Goal: Check status: Check status

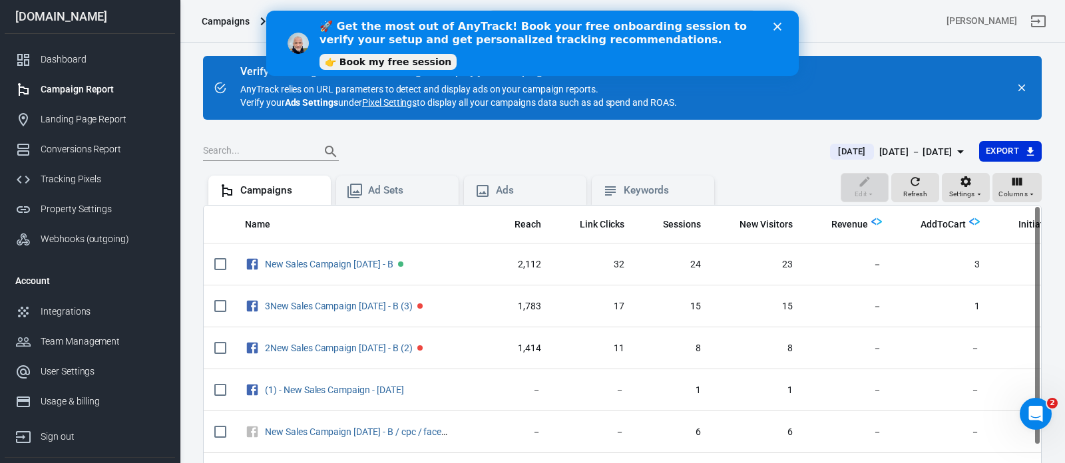
click at [832, 150] on span "Yesterday" at bounding box center [851, 151] width 38 height 13
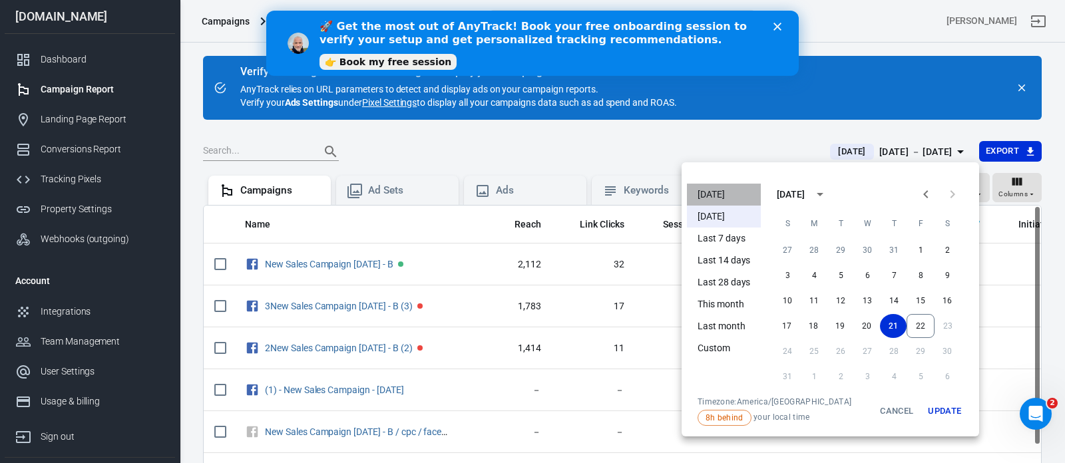
click at [713, 196] on li "[DATE]" at bounding box center [724, 195] width 74 height 22
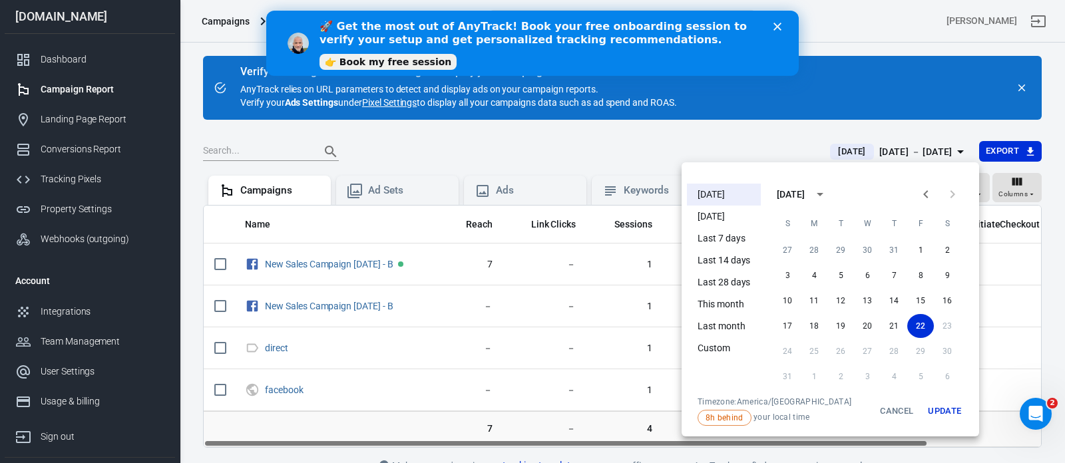
click at [749, 134] on div at bounding box center [532, 231] width 1065 height 463
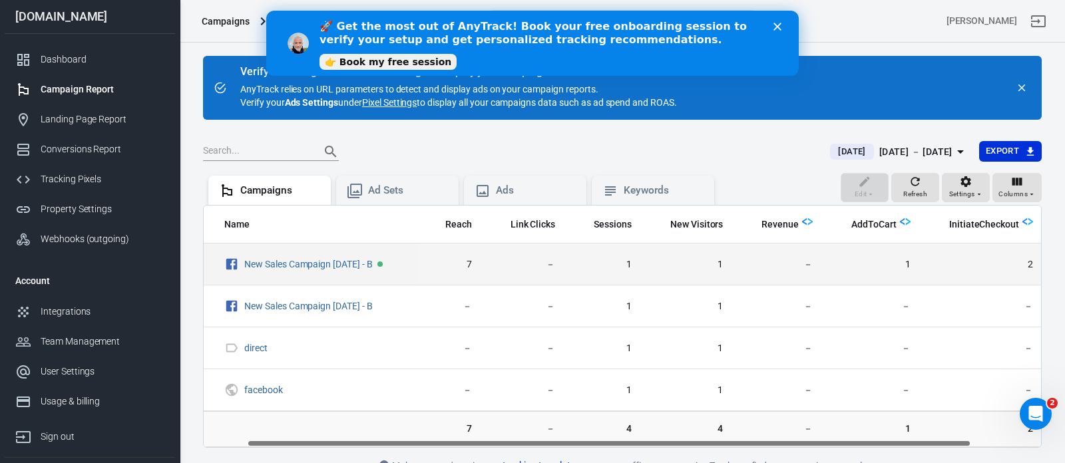
scroll to position [0, 130]
